Goal: Task Accomplishment & Management: Complete application form

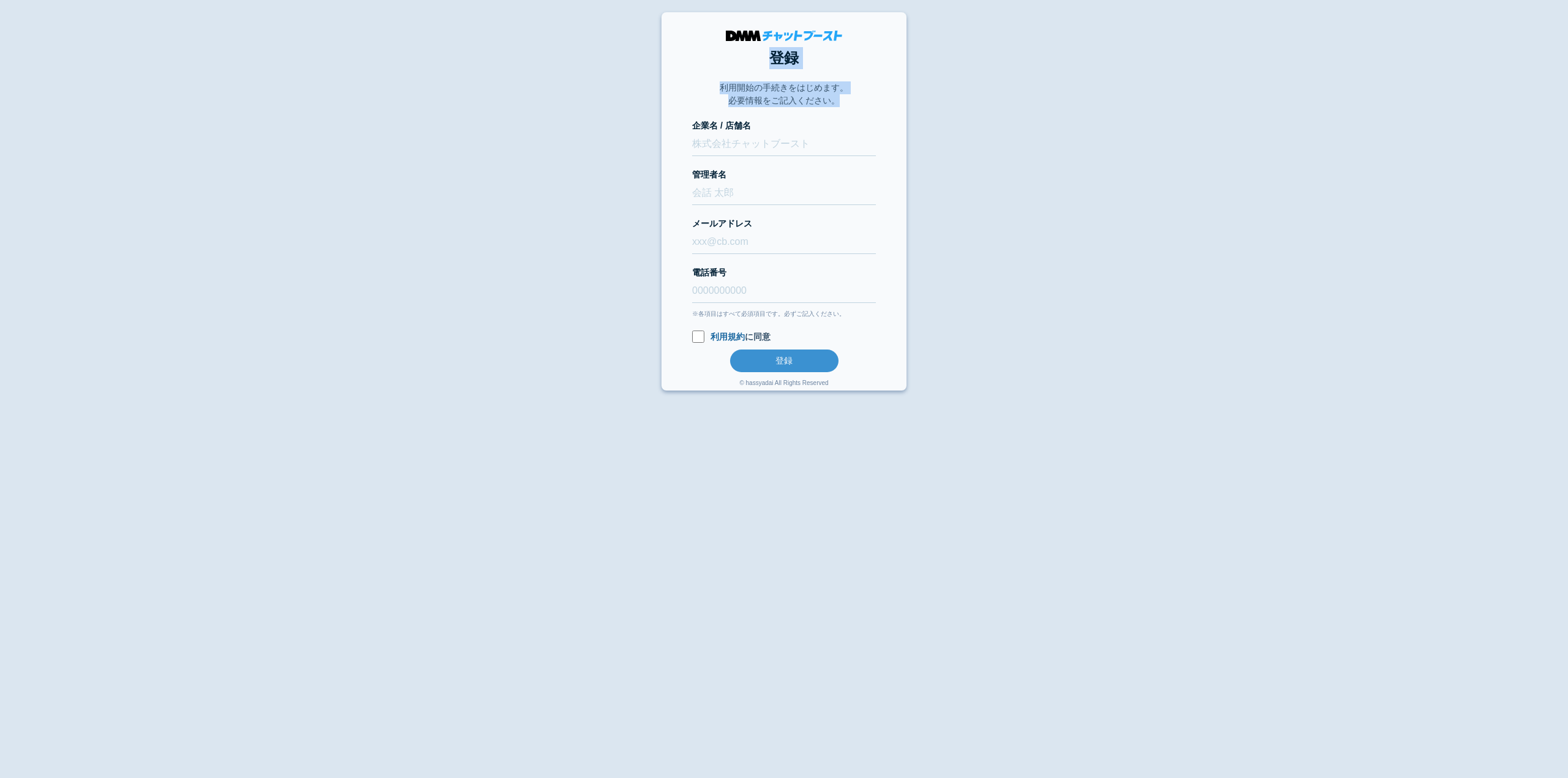
drag, startPoint x: 828, startPoint y: 98, endPoint x: 708, endPoint y: 76, distance: 122.0
click at [708, 76] on section "登録 利用開始の手続きをはじめます。 必要情報をご記入ください。 企業名 / 店舗名 管理者名 メールアドレス 電話番号 ※各項目はすべて必須項目です。必ずご…" at bounding box center [784, 201] width 245 height 378
click at [681, 88] on section "登録 利用開始の手続きをはじめます。 必要情報をご記入ください。 企業名 / 店舗名 管理者名 メールアドレス 電話番号 ※各項目はすべて必須項目です。必ずご…" at bounding box center [784, 201] width 245 height 378
drag, startPoint x: 724, startPoint y: 149, endPoint x: 745, endPoint y: 149, distance: 21.0
click at [724, 149] on input "企業名 / 店舗名" at bounding box center [784, 144] width 184 height 24
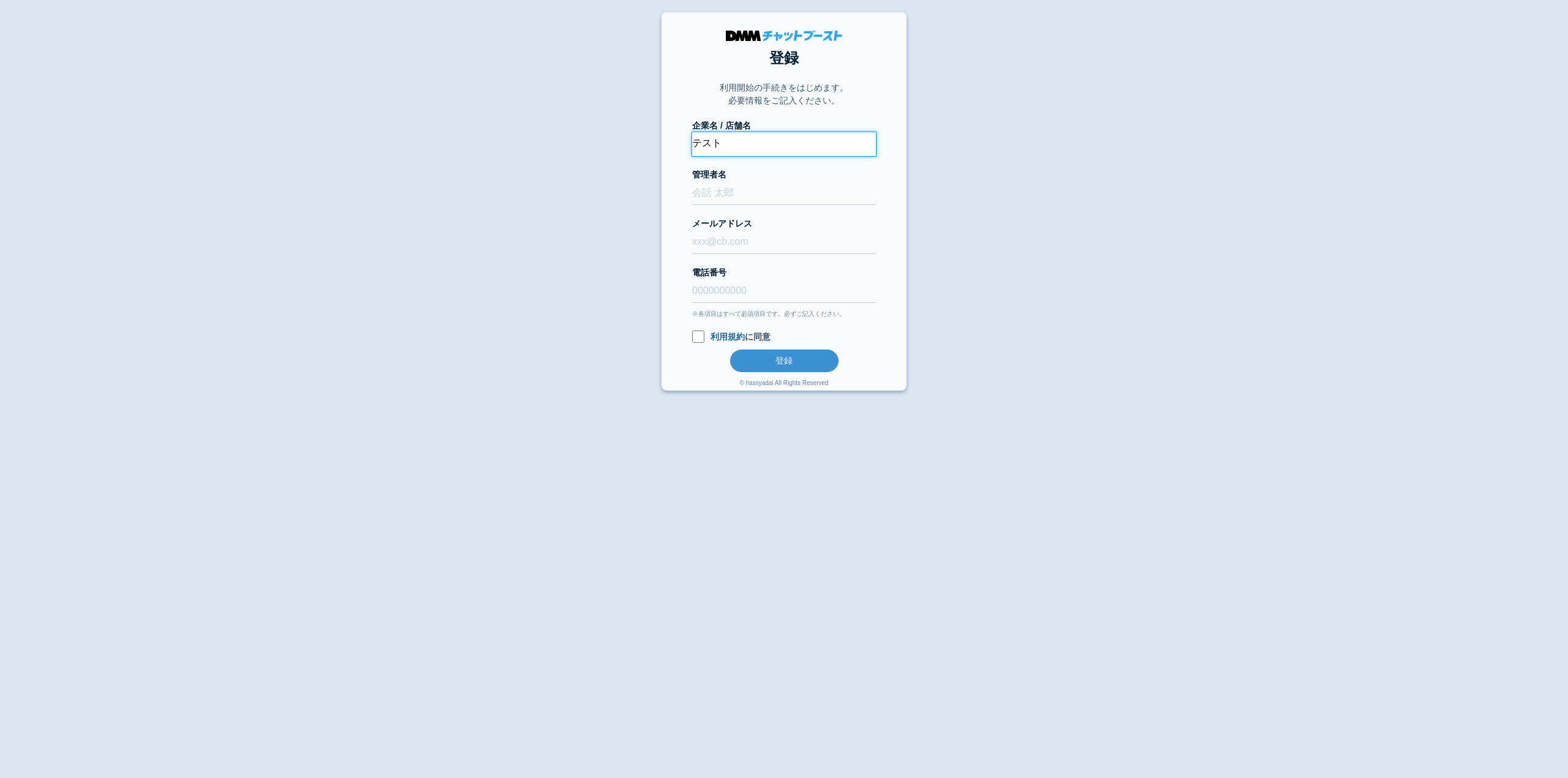
type input "テスト"
click at [750, 187] on input "管理者名" at bounding box center [784, 193] width 184 height 24
type input "テスト"
click at [737, 252] on input "メールアドレス" at bounding box center [784, 242] width 184 height 24
click at [736, 243] on input "メールアドレス" at bounding box center [784, 242] width 184 height 24
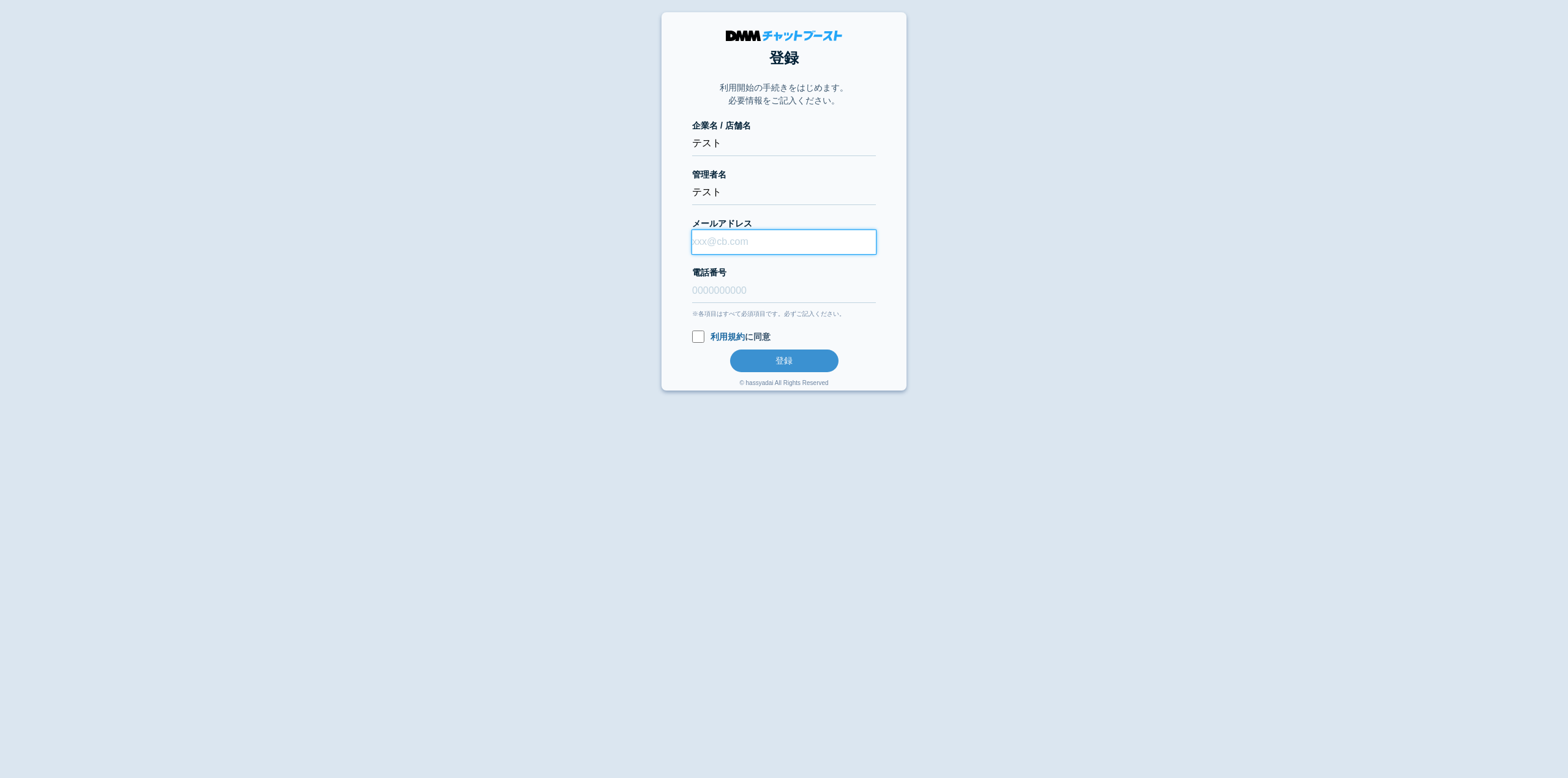
paste input "mime987@instmail.uk"
type input "mime987@instmail.uk"
click at [727, 317] on div "※各項目はすべて必須項目です。必ずご記入ください。" at bounding box center [784, 313] width 184 height 9
click at [746, 289] on input "電話番号" at bounding box center [784, 291] width 184 height 24
type input "1"
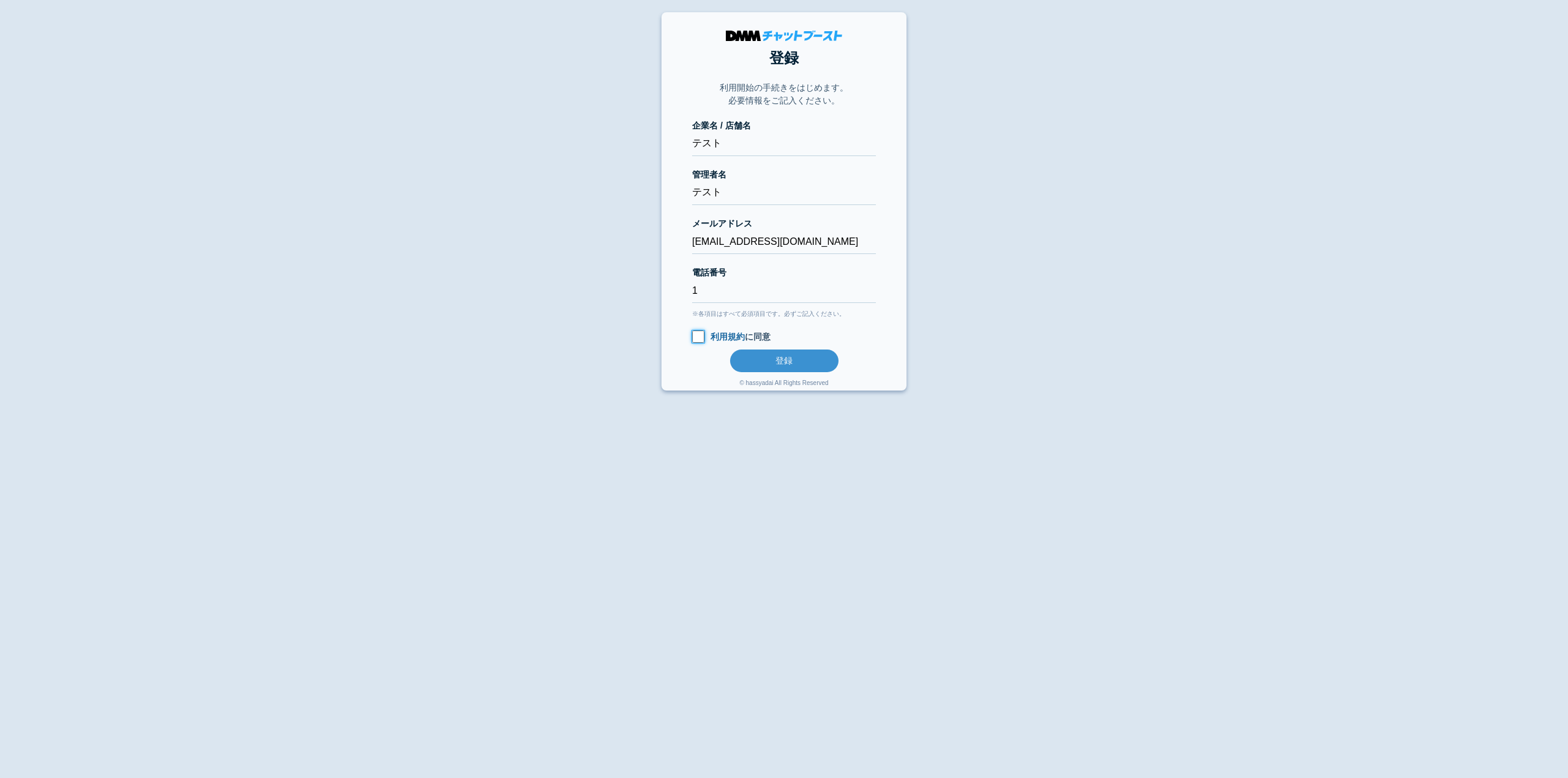
click at [696, 334] on input "利用規約 に同意" at bounding box center [698, 336] width 12 height 12
checkbox input "true"
click at [780, 367] on button "登録" at bounding box center [784, 361] width 108 height 23
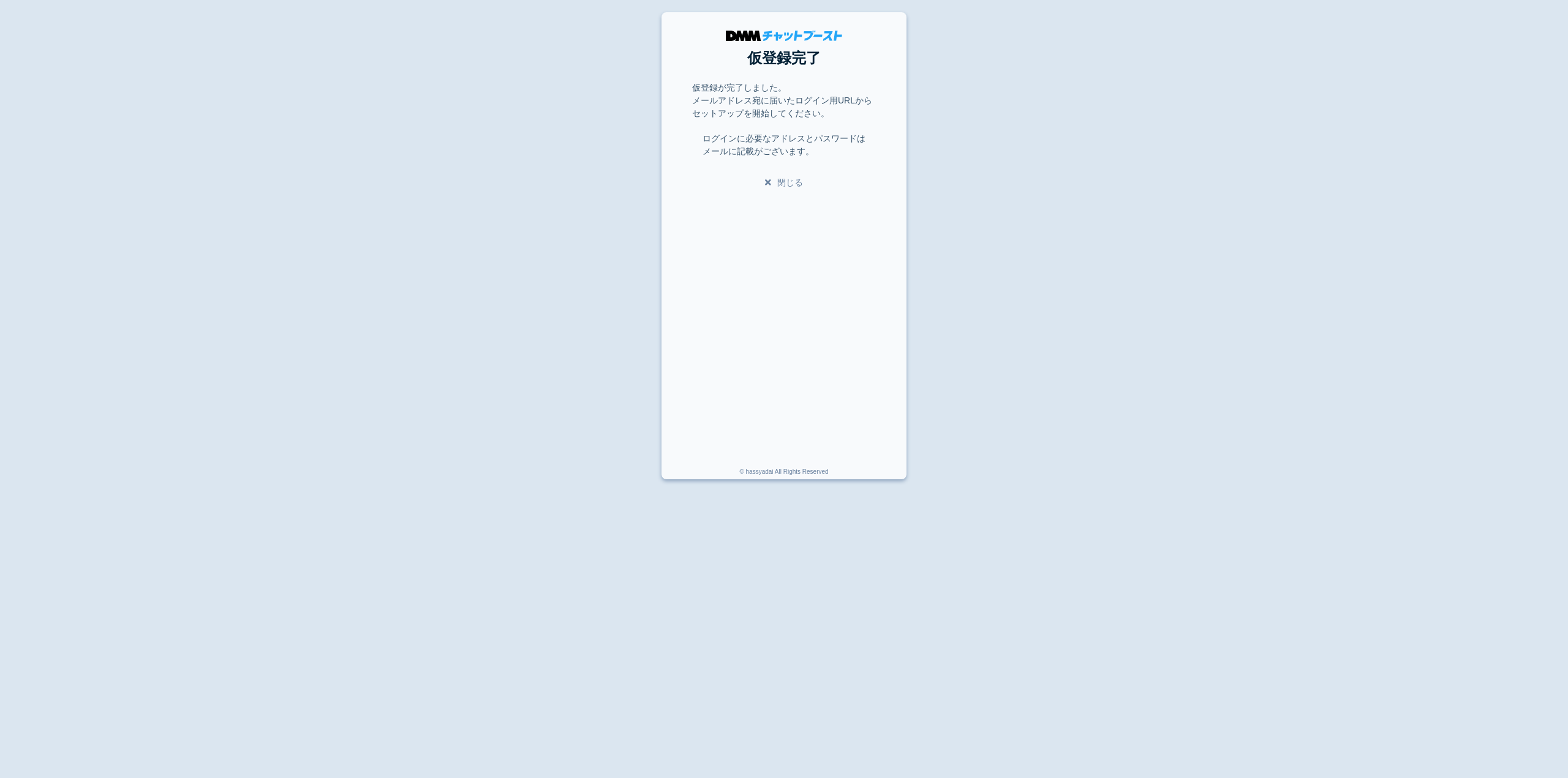
click at [773, 183] on icon at bounding box center [771, 182] width 12 height 8
